Goal: Navigation & Orientation: Find specific page/section

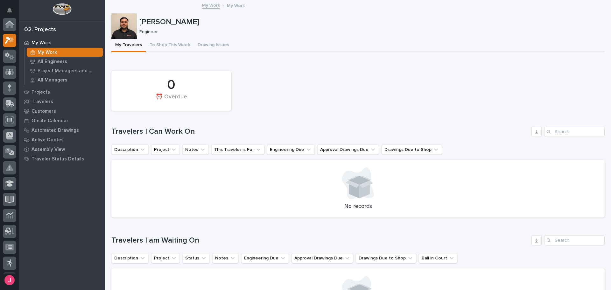
scroll to position [16, 0]
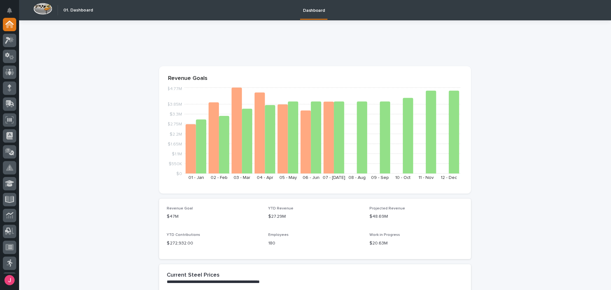
drag, startPoint x: 318, startPoint y: 39, endPoint x: 313, endPoint y: 8, distance: 31.6
click at [318, 39] on div at bounding box center [313, 44] width 309 height 11
